Goal: Transaction & Acquisition: Register for event/course

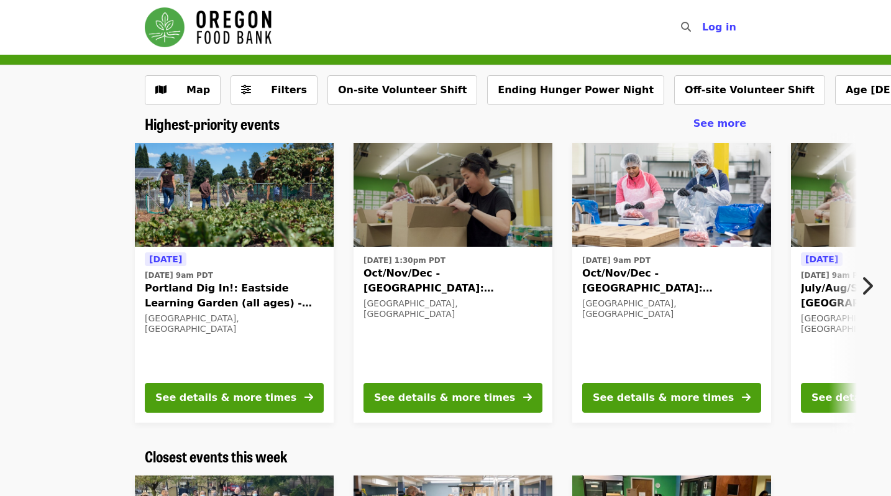
click at [868, 291] on icon "chevron-right icon" at bounding box center [867, 286] width 12 height 24
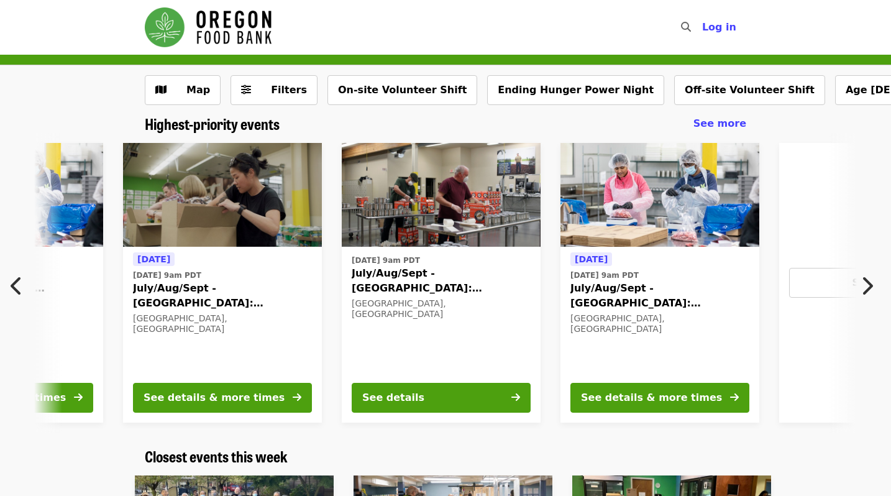
scroll to position [0, 669]
click at [870, 293] on icon "chevron-right icon" at bounding box center [867, 286] width 12 height 24
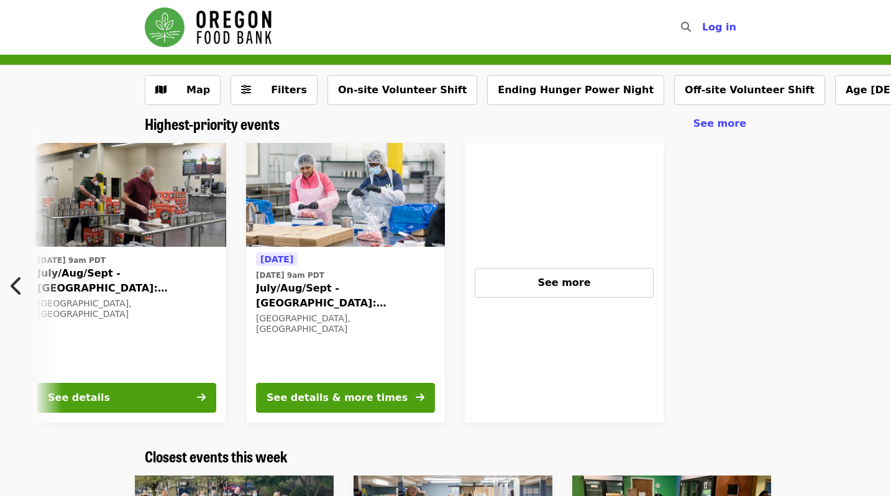
scroll to position [0, 989]
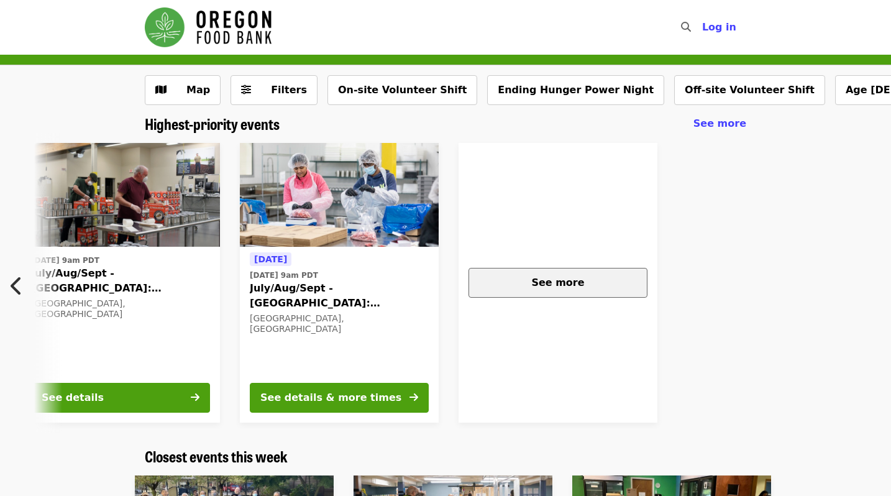
click at [579, 289] on div "See more" at bounding box center [558, 282] width 158 height 15
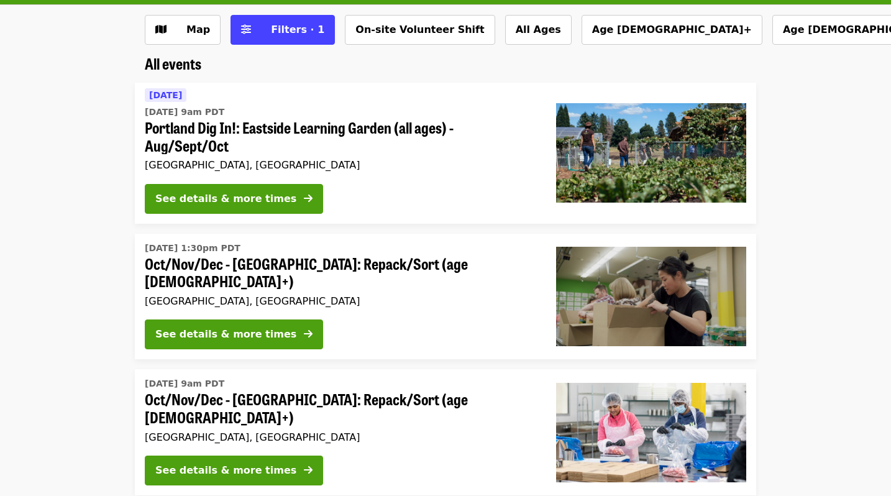
scroll to position [63, 0]
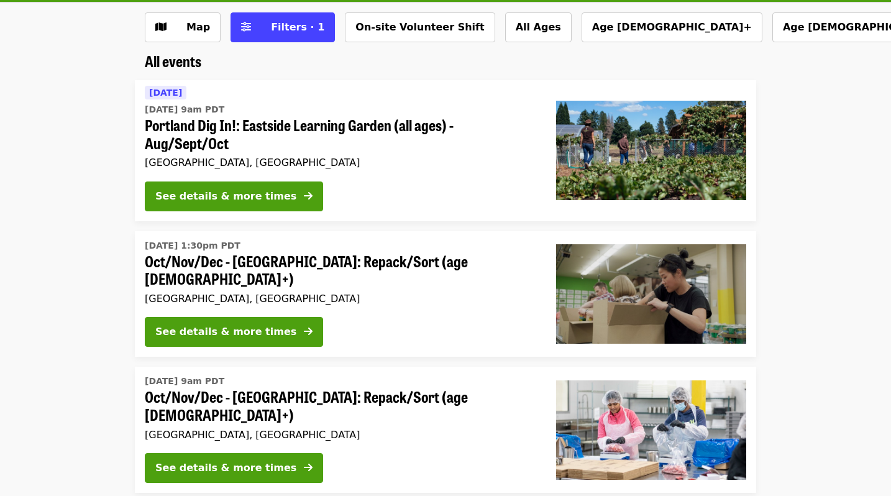
click at [79, 151] on li "Tomorrow Sat, Sep 20 @ 9am PDT Portland Dig In!: Eastside Learning Garden (all …" at bounding box center [445, 150] width 891 height 141
